Goal: Book appointment/travel/reservation

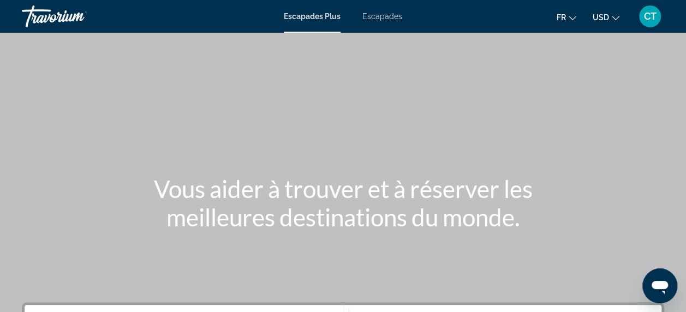
click at [385, 17] on span "Escapades" at bounding box center [382, 16] width 40 height 9
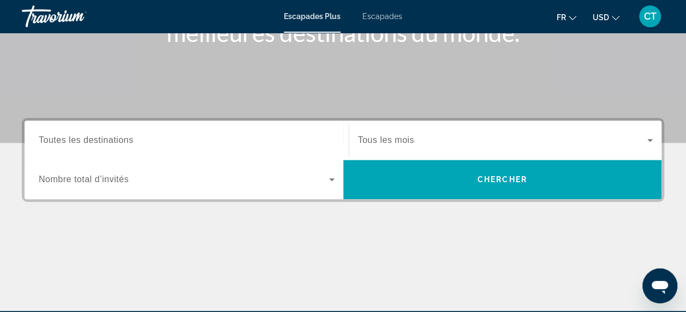
scroll to position [186, 0]
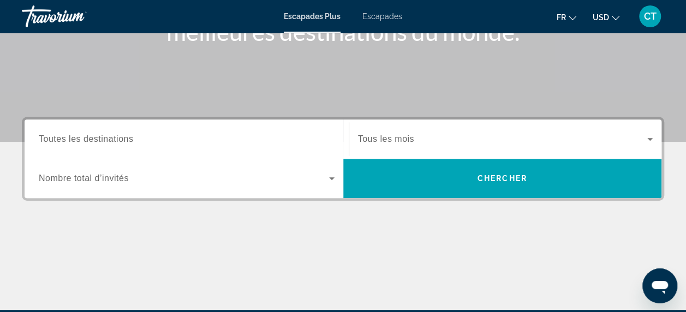
click at [104, 142] on span "Toutes les destinations" at bounding box center [86, 138] width 94 height 9
click at [104, 142] on input "Destination Toutes les destinations" at bounding box center [187, 139] width 296 height 13
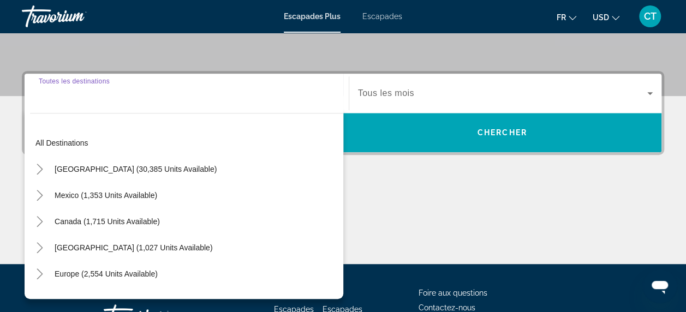
scroll to position [266, 0]
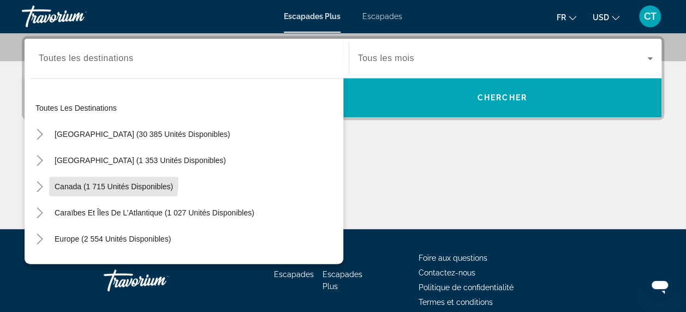
click at [91, 180] on span "Widget de recherche" at bounding box center [113, 187] width 129 height 26
type input "**********"
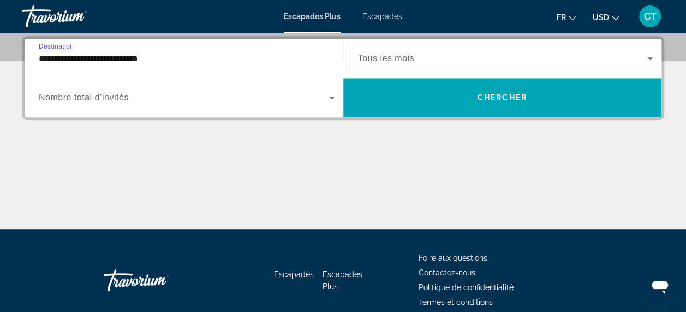
click at [148, 95] on span "Widget de recherche" at bounding box center [184, 97] width 290 height 13
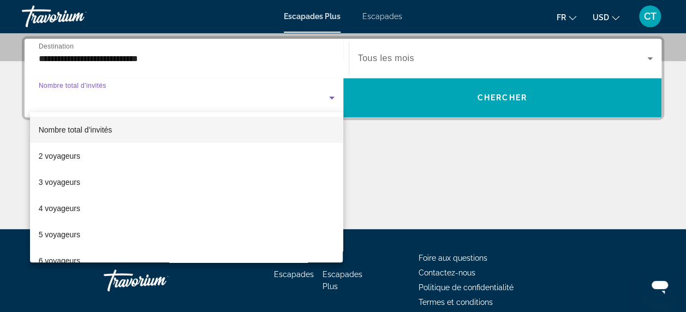
click at [108, 158] on mat-option "2 voyageurs" at bounding box center [186, 156] width 313 height 26
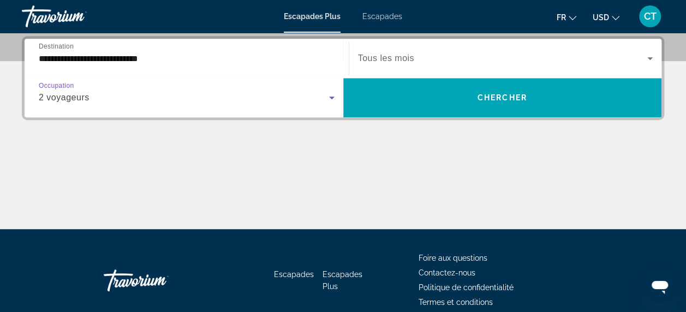
click at [432, 67] on div "Widget de recherche" at bounding box center [505, 58] width 295 height 31
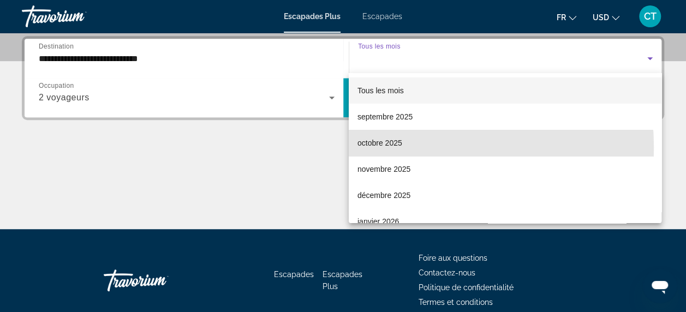
click at [392, 147] on span "octobre 2025" at bounding box center [379, 142] width 45 height 13
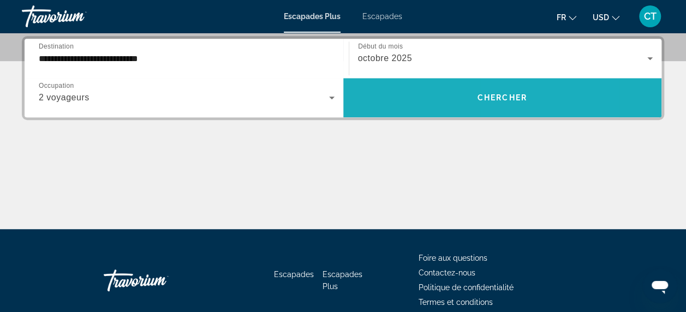
click at [522, 93] on span "Chercher" at bounding box center [503, 97] width 50 height 9
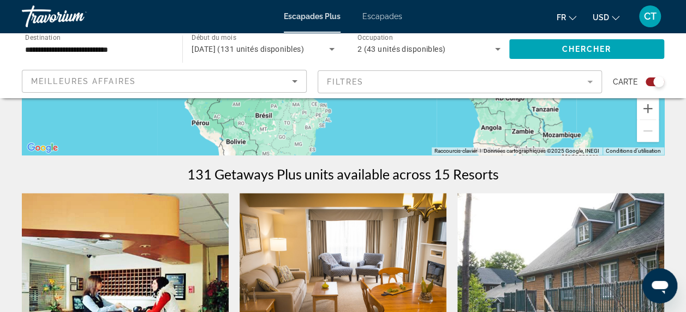
scroll to position [231, 0]
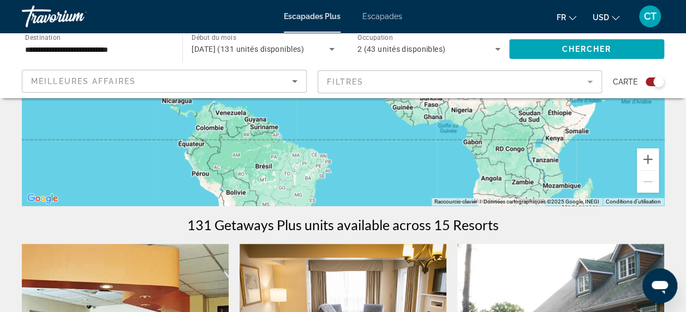
click at [614, 17] on icon "Changer de devise" at bounding box center [616, 18] width 8 height 8
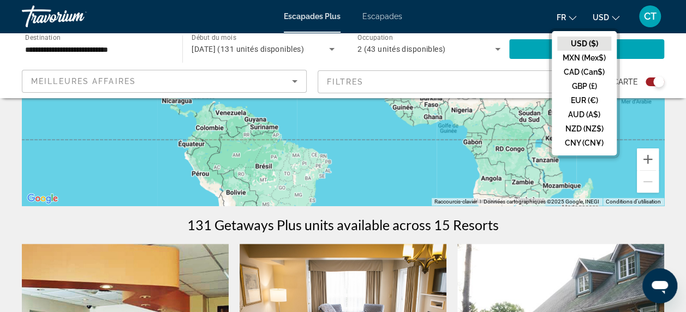
click at [589, 70] on button "CAD (Can$)" at bounding box center [584, 72] width 54 height 14
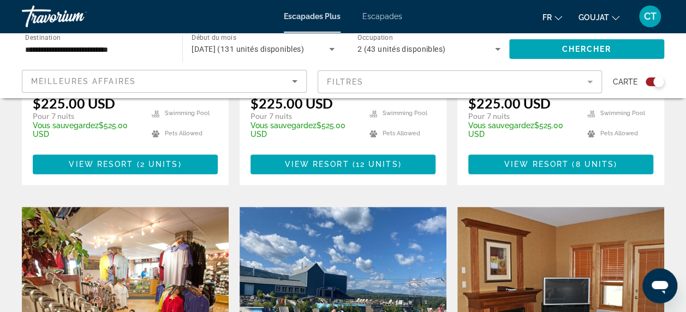
scroll to position [558, 0]
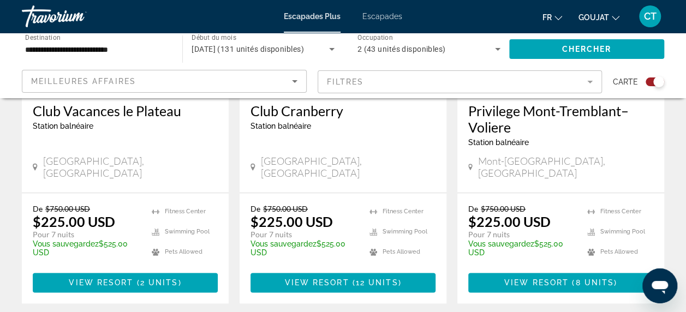
click at [616, 14] on icon "Changer de devise" at bounding box center [616, 18] width 8 height 8
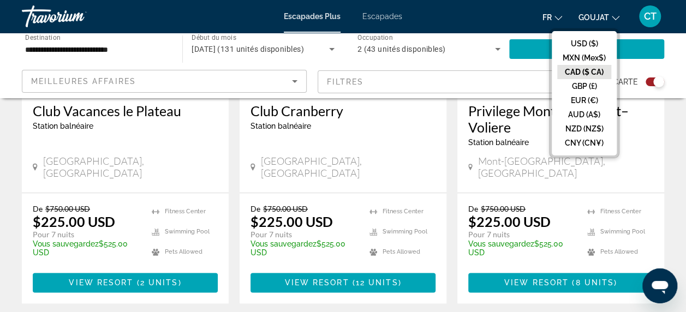
click at [567, 69] on button "CAD ($ CA)" at bounding box center [584, 72] width 54 height 14
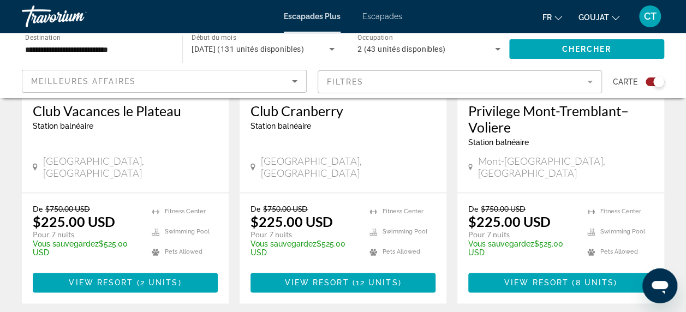
click at [556, 19] on icon "Changer la langue" at bounding box center [558, 18] width 8 height 8
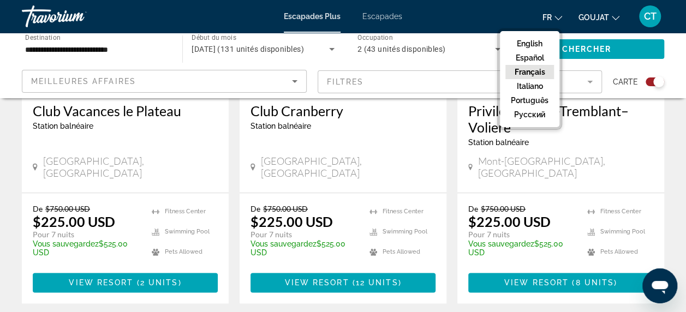
click at [522, 70] on button "Français" at bounding box center [529, 72] width 49 height 14
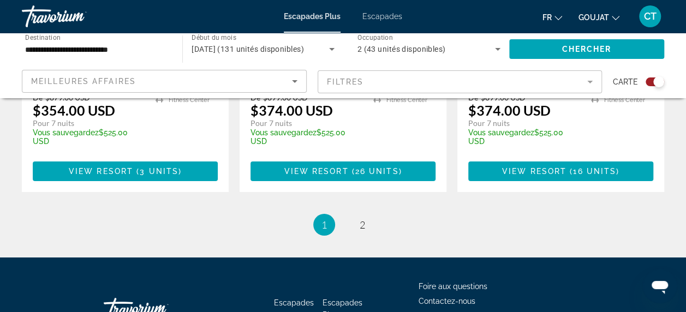
scroll to position [1907, 0]
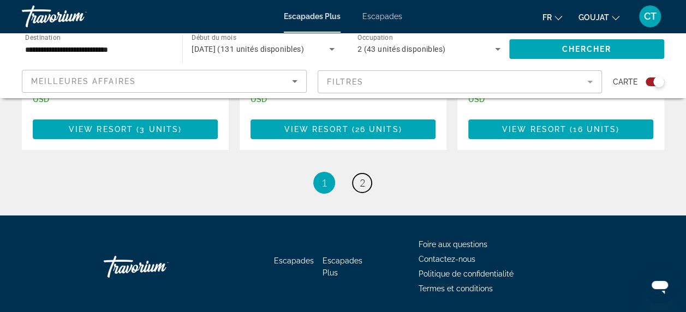
click at [361, 177] on span "2" at bounding box center [362, 183] width 5 height 12
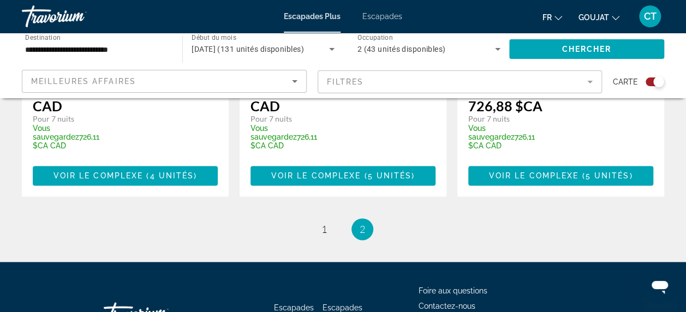
scroll to position [736, 0]
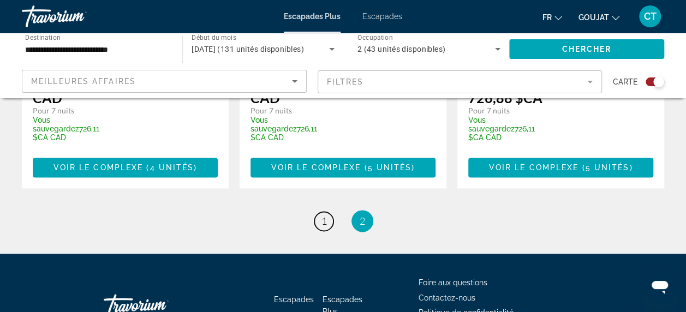
click at [326, 215] on span "1" at bounding box center [323, 221] width 5 height 12
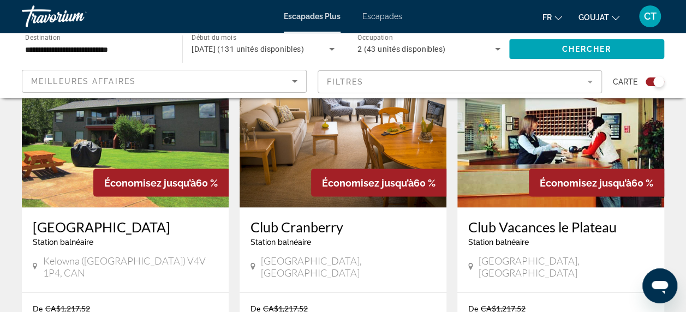
scroll to position [918, 0]
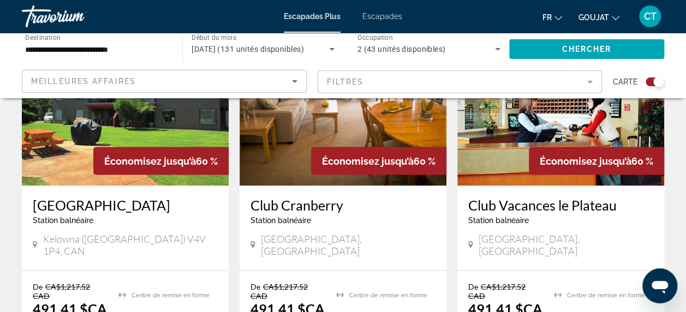
click at [679, 300] on div "Pour parcourir la carte avec des gestes tactiles, touchez-la deux fois et maint…" at bounding box center [343, 258] width 686 height 2135
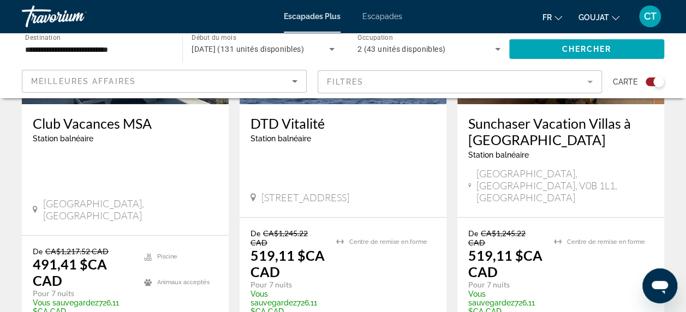
scroll to position [1891, 0]
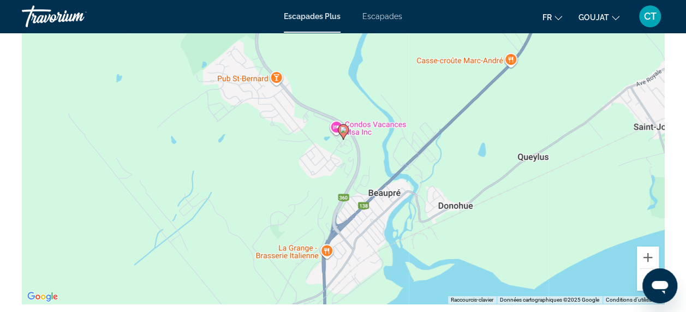
scroll to position [1906, 0]
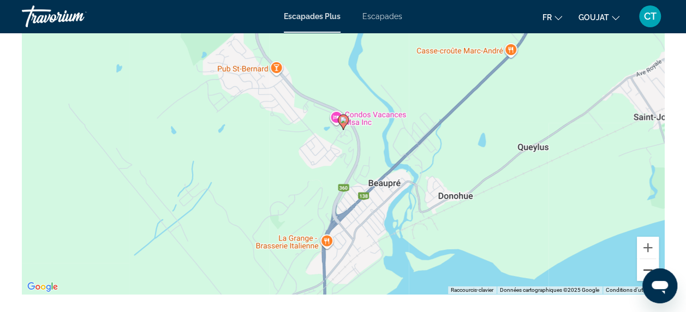
click at [646, 268] on button "Zoom arrière" at bounding box center [648, 270] width 22 height 22
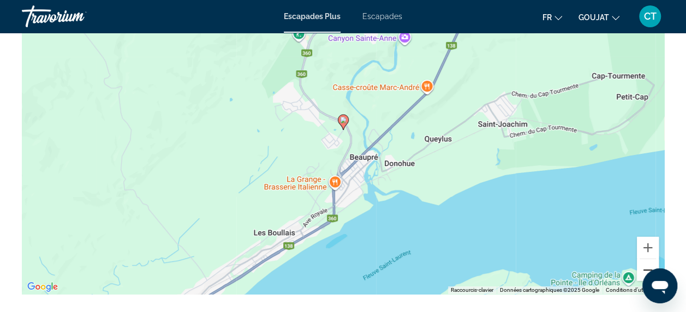
click at [646, 268] on button "Zoom arrière" at bounding box center [648, 270] width 22 height 22
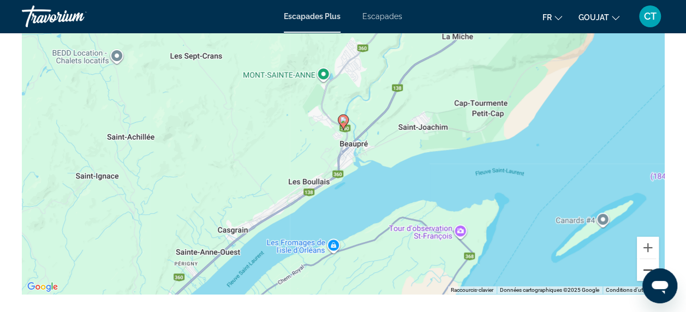
click at [646, 268] on button "Zoom arrière" at bounding box center [648, 270] width 22 height 22
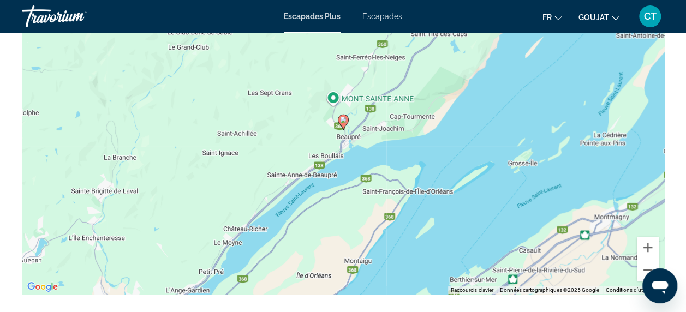
click at [395, 17] on span "Escapades" at bounding box center [382, 16] width 40 height 9
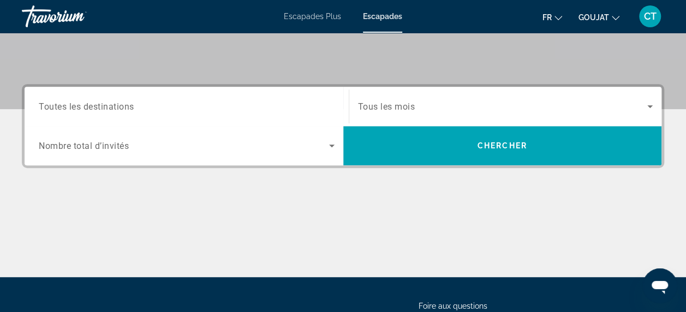
scroll to position [228, 0]
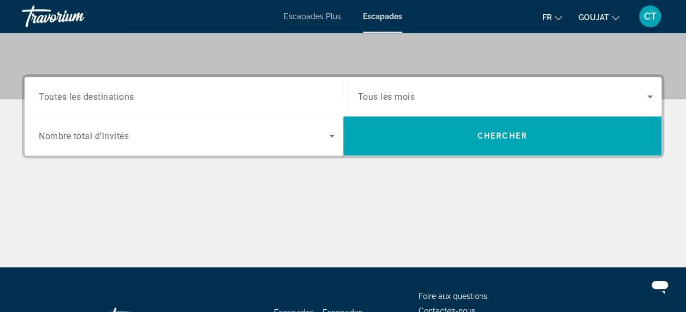
click at [55, 95] on span "Toutes les destinations" at bounding box center [87, 96] width 96 height 10
click at [55, 95] on input "Destination Toutes les destinations" at bounding box center [187, 97] width 296 height 13
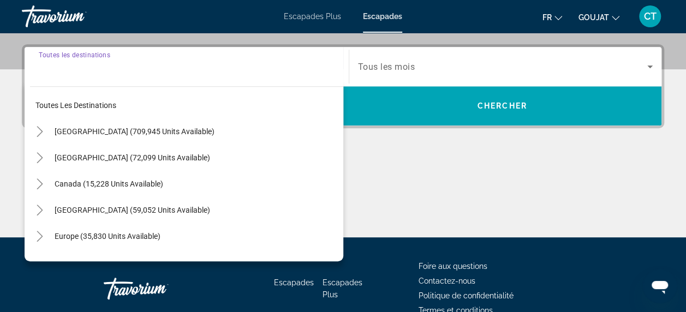
scroll to position [266, 0]
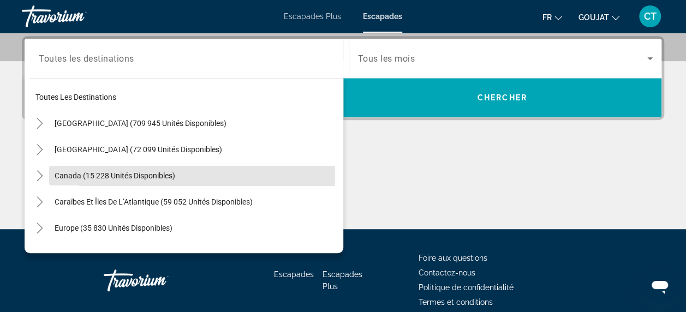
click at [68, 171] on span "Canada (15 228 unités disponibles)" at bounding box center [115, 175] width 121 height 9
type input "**********"
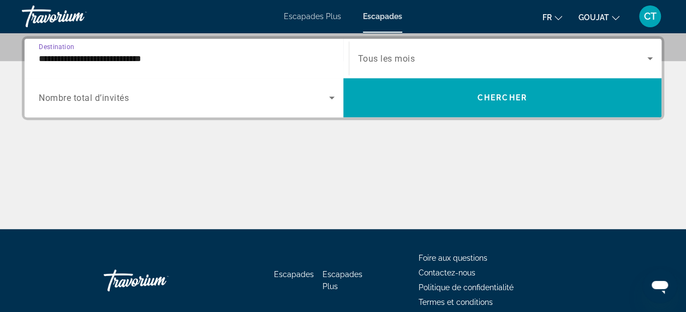
click at [68, 98] on span "Nombre total d’invités" at bounding box center [84, 98] width 90 height 10
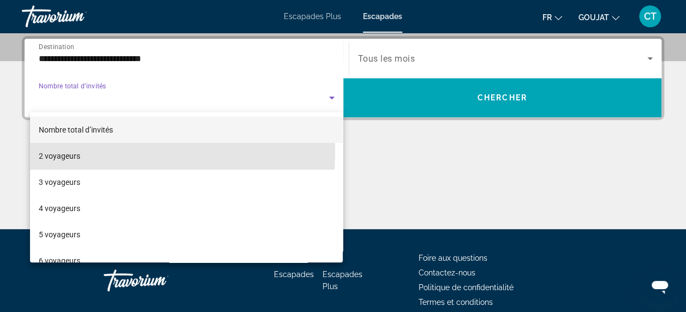
click at [59, 152] on font "2 voyageurs" at bounding box center [59, 156] width 41 height 9
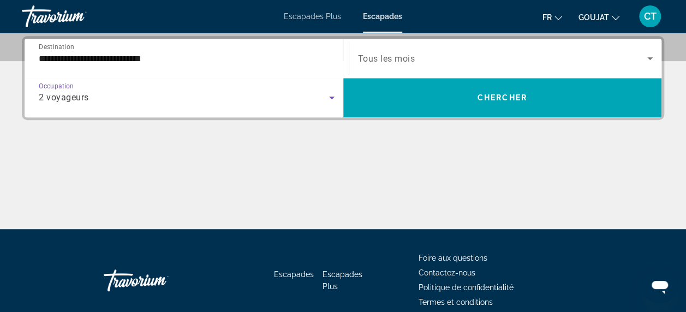
click at [392, 63] on span "Tous les mois" at bounding box center [386, 58] width 57 height 10
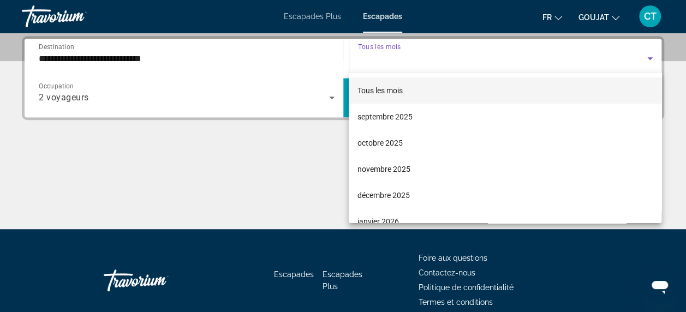
click at [370, 139] on font "octobre 2025" at bounding box center [379, 143] width 45 height 9
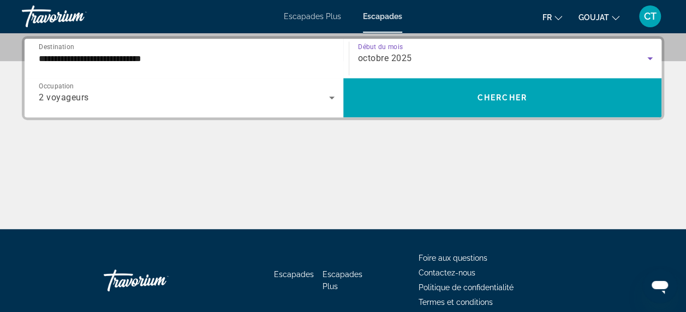
click at [581, 98] on span "Widget de recherche" at bounding box center [502, 98] width 319 height 26
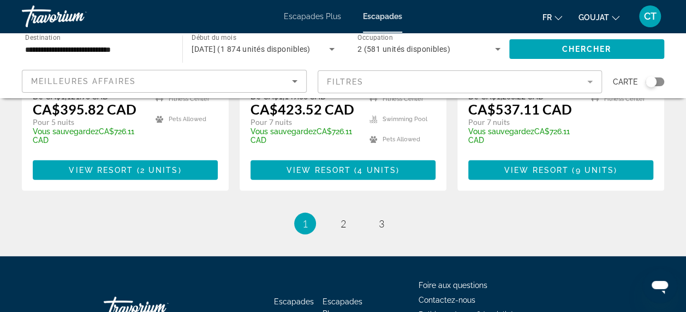
scroll to position [1569, 0]
